Goal: Information Seeking & Learning: Learn about a topic

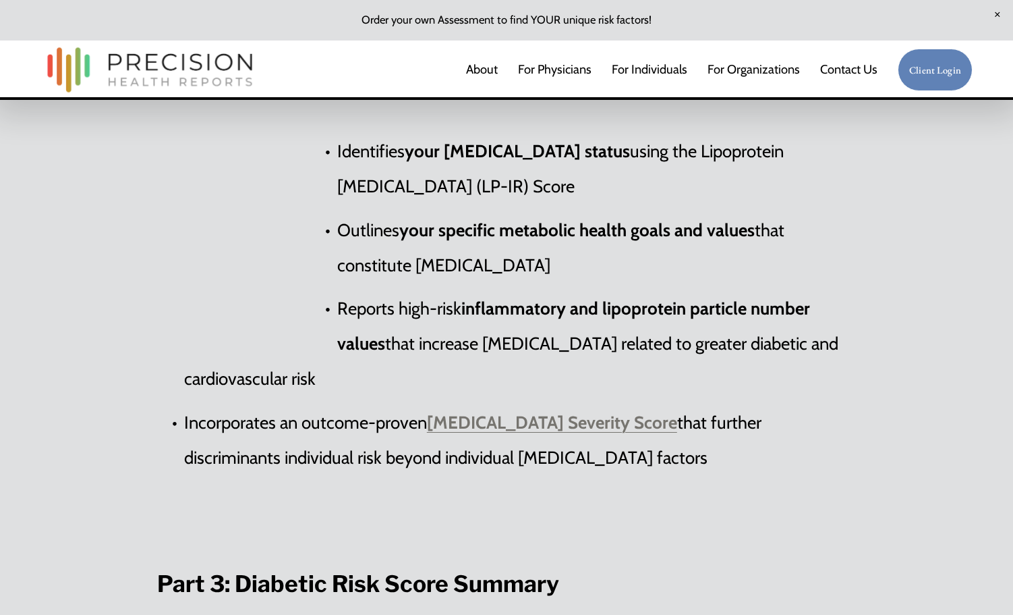
scroll to position [2498, 0]
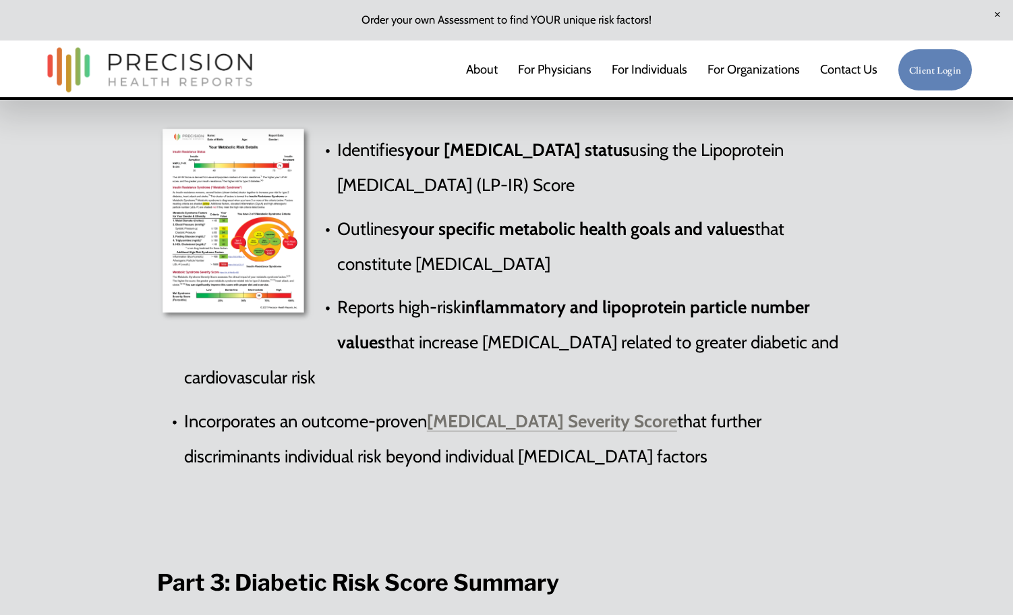
click at [486, 410] on strong "[MEDICAL_DATA] Severity Score" at bounding box center [552, 420] width 250 height 21
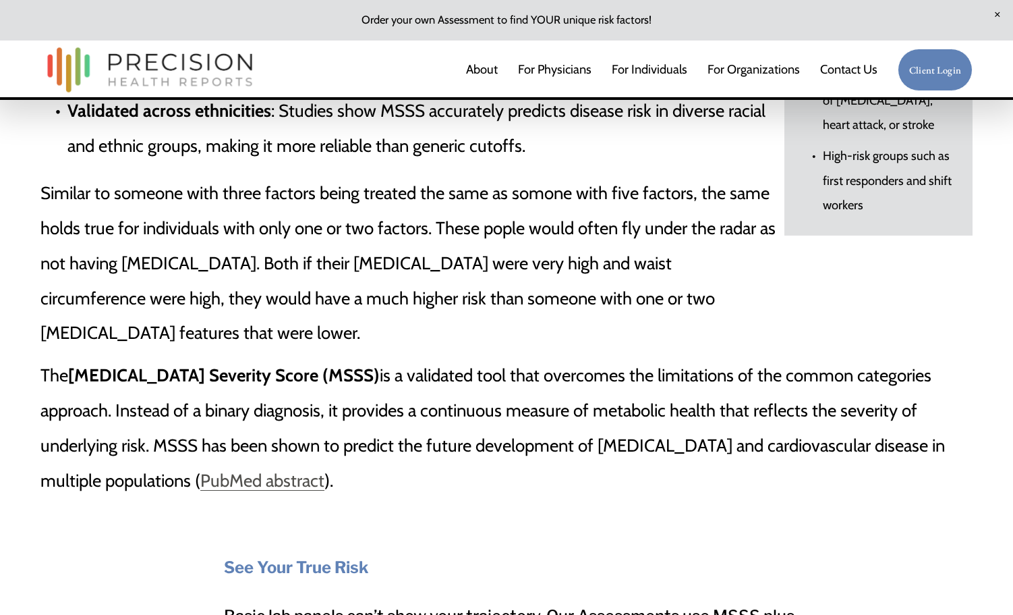
scroll to position [2127, 0]
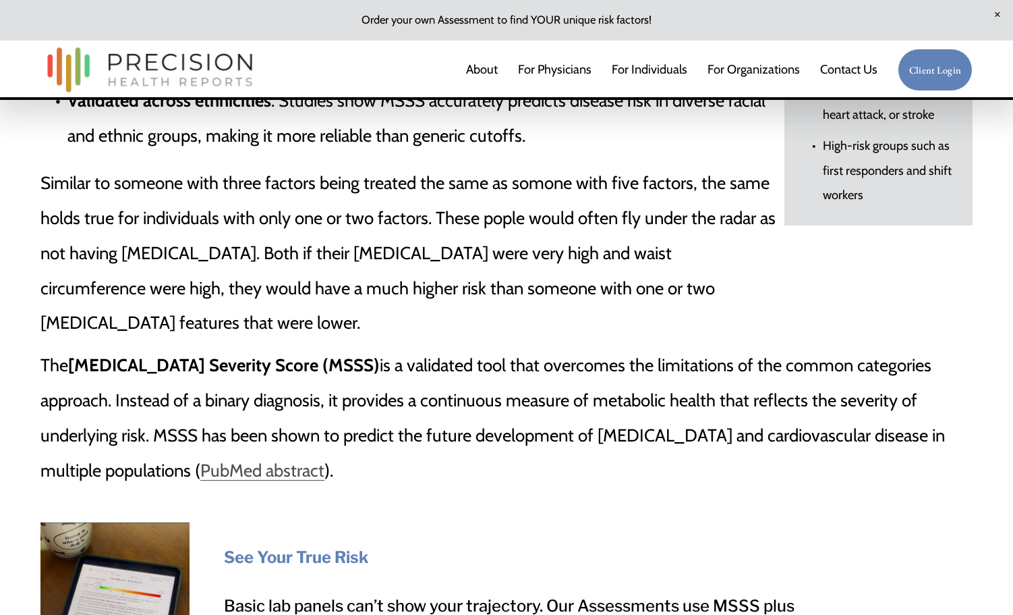
click at [277, 459] on link "PubMed abstract" at bounding box center [262, 469] width 124 height 21
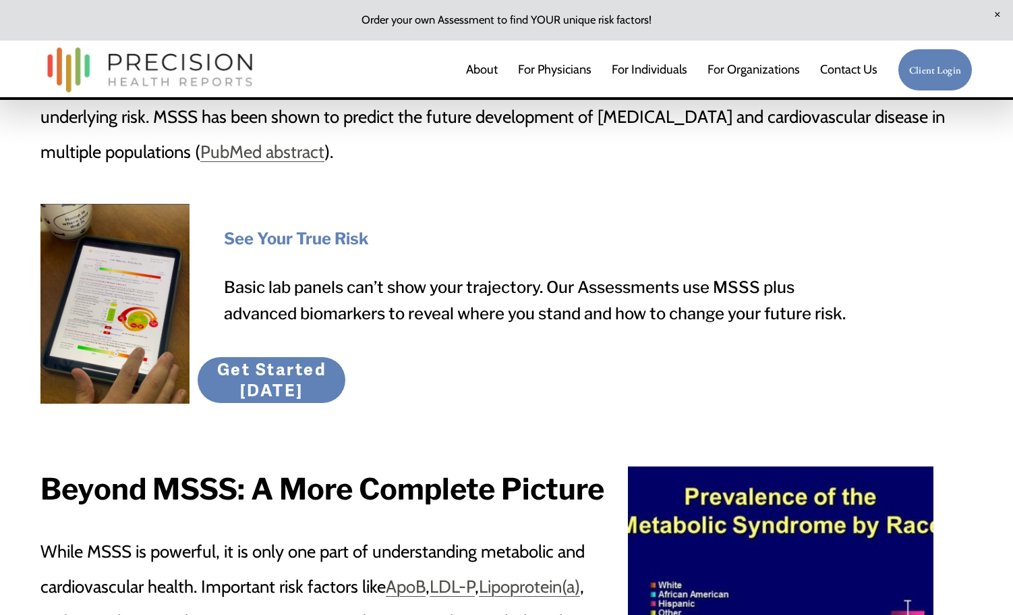
scroll to position [2447, 0]
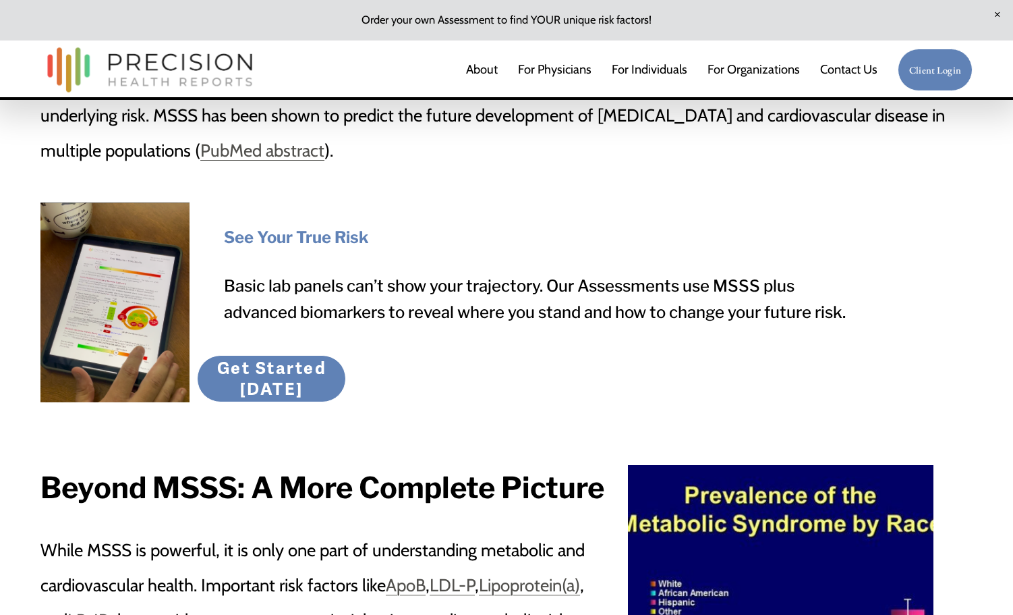
click at [306, 355] on link "Get Started [DATE]" at bounding box center [271, 378] width 149 height 47
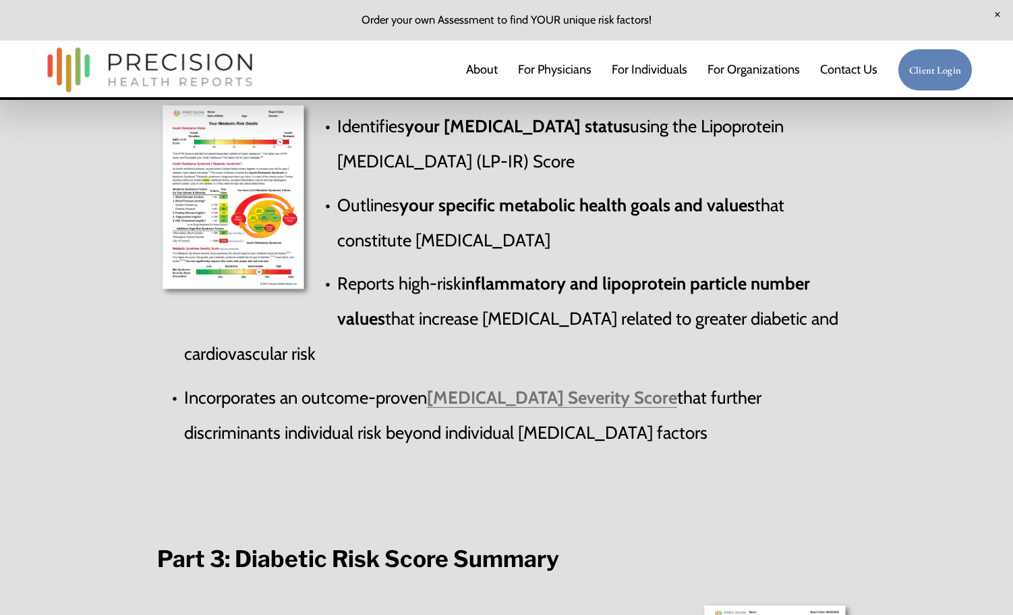
scroll to position [2523, 0]
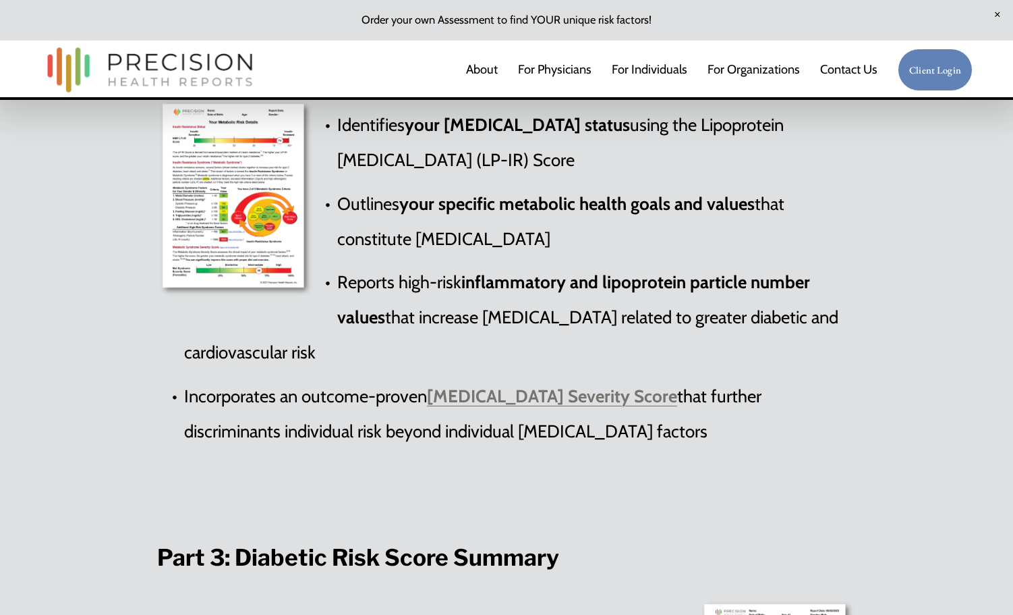
drag, startPoint x: 702, startPoint y: 378, endPoint x: 436, endPoint y: 382, distance: 265.9
click at [436, 382] on p "Incorporates an outcome-proven Metabolic Syndrome Severity Score that further d…" at bounding box center [520, 414] width 672 height 70
copy p "[MEDICAL_DATA] Severity Score"
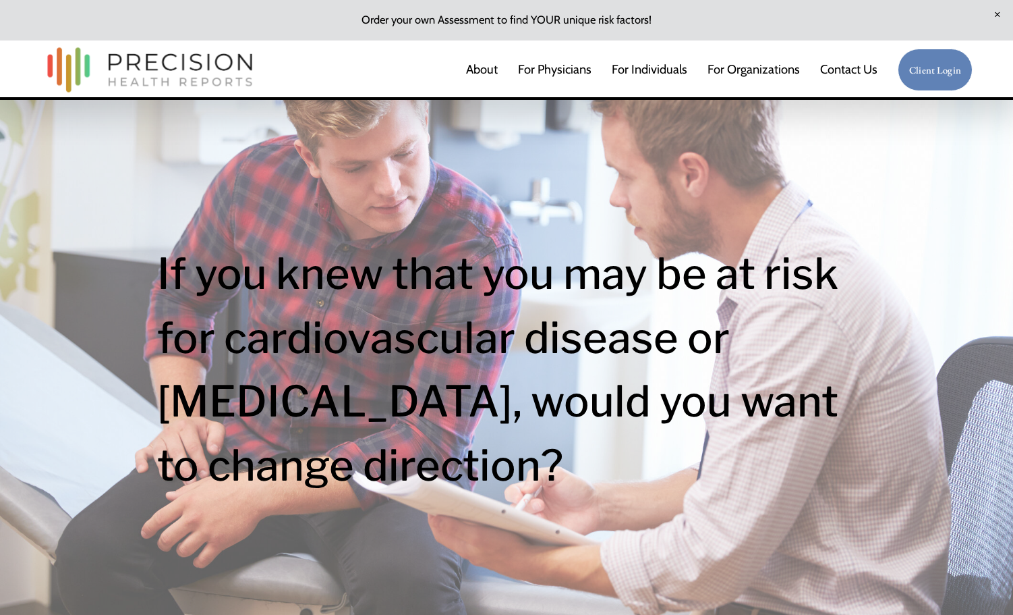
scroll to position [0, 0]
